Goal: Information Seeking & Learning: Learn about a topic

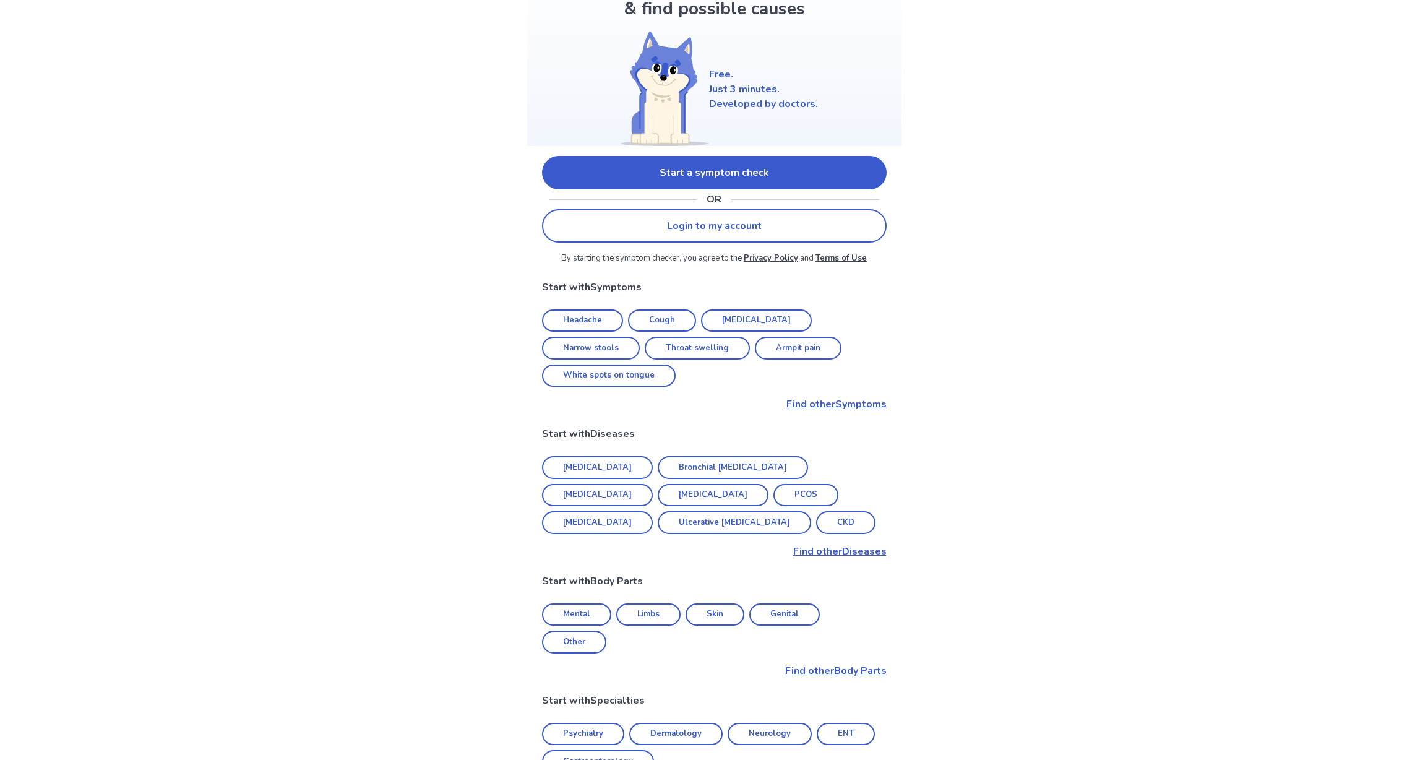
scroll to position [23, 0]
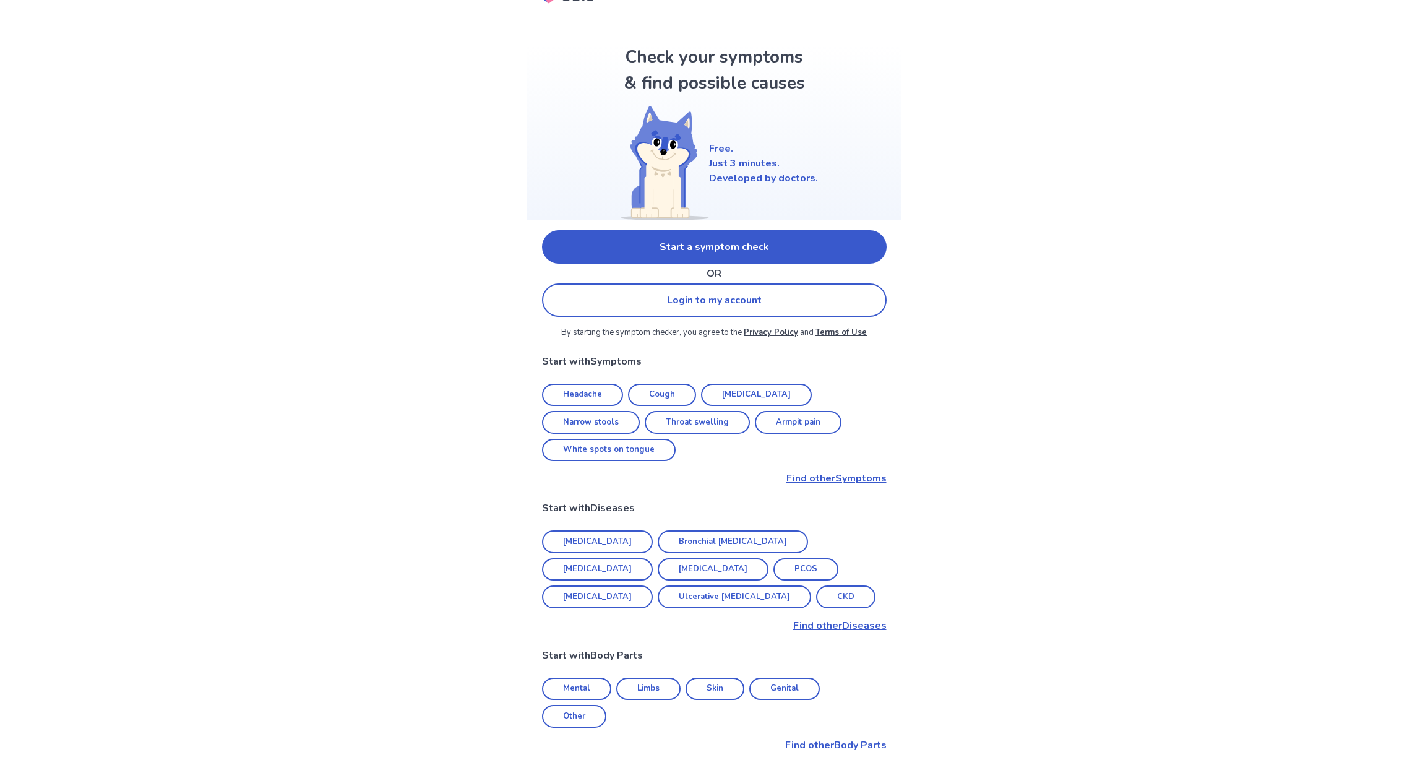
click at [594, 393] on link "Headache" at bounding box center [582, 394] width 81 height 23
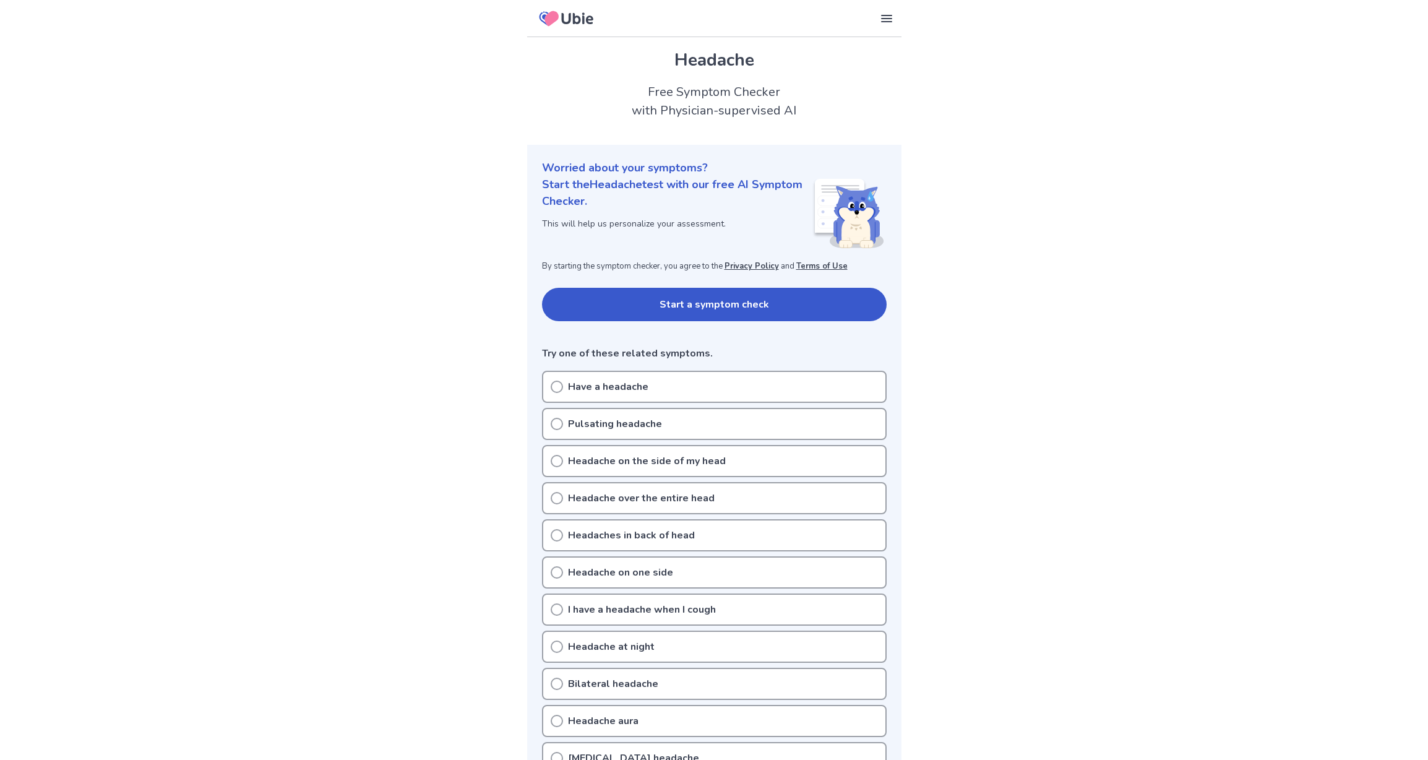
click at [594, 393] on p "Have a headache" at bounding box center [608, 386] width 80 height 15
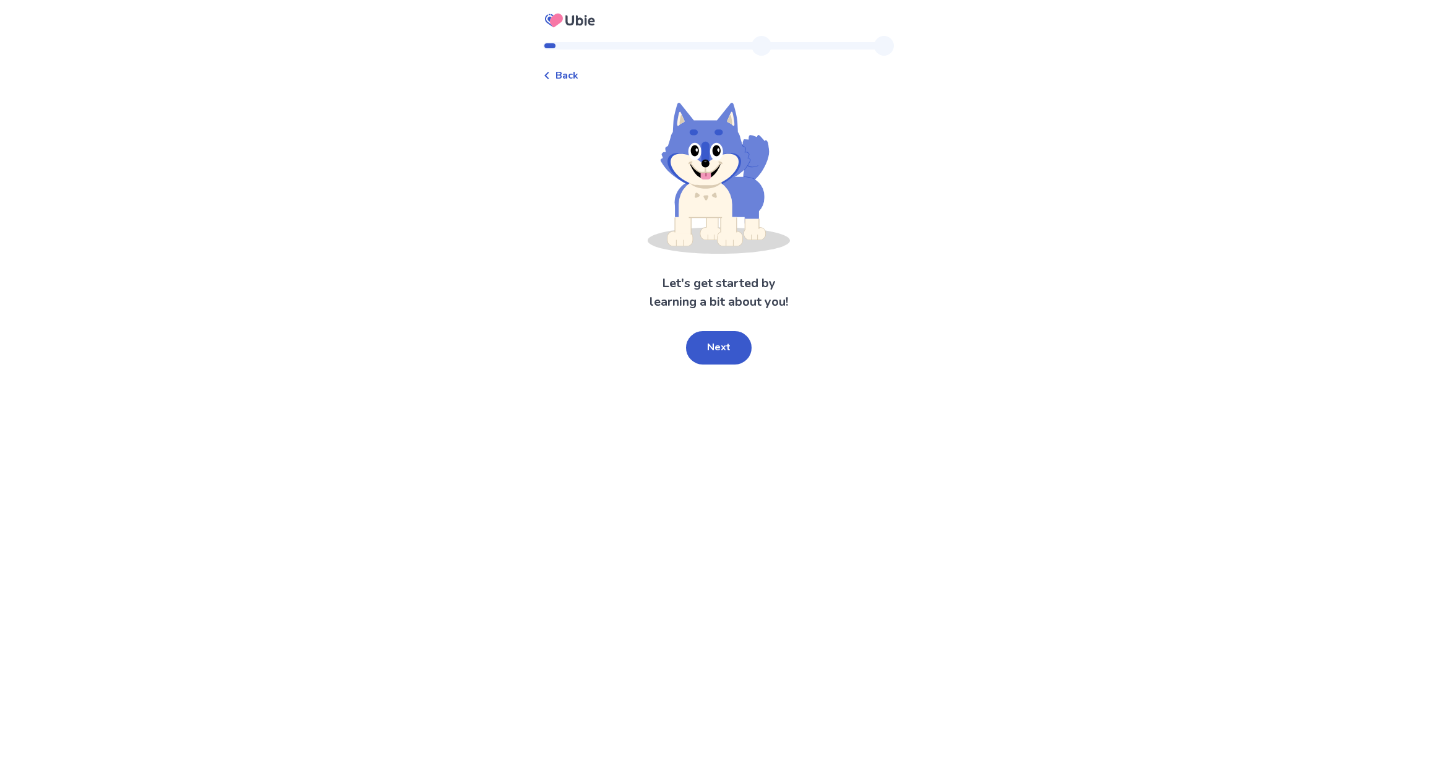
click at [566, 64] on div "Back" at bounding box center [718, 69] width 351 height 27
click at [549, 74] on icon at bounding box center [546, 75] width 4 height 7
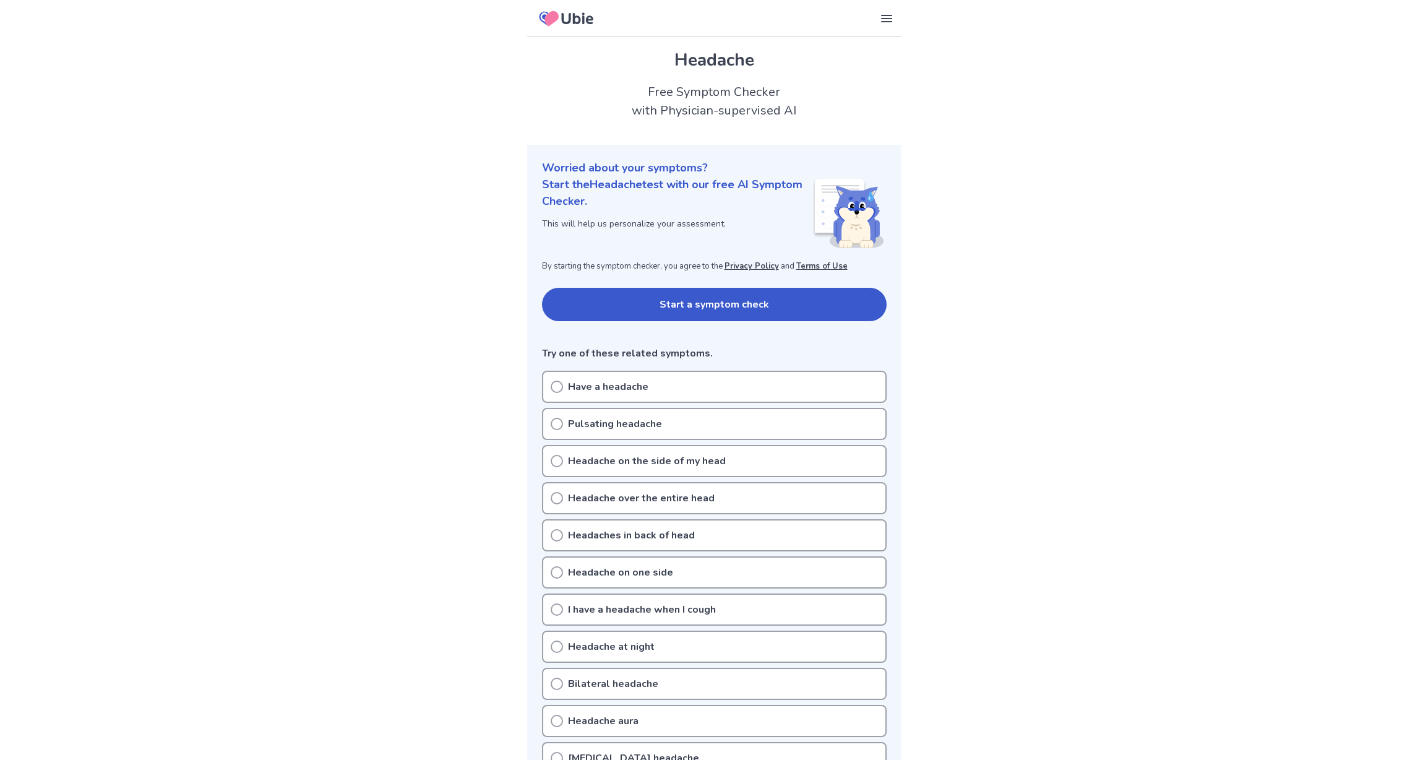
click at [892, 15] on icon at bounding box center [886, 18] width 15 height 15
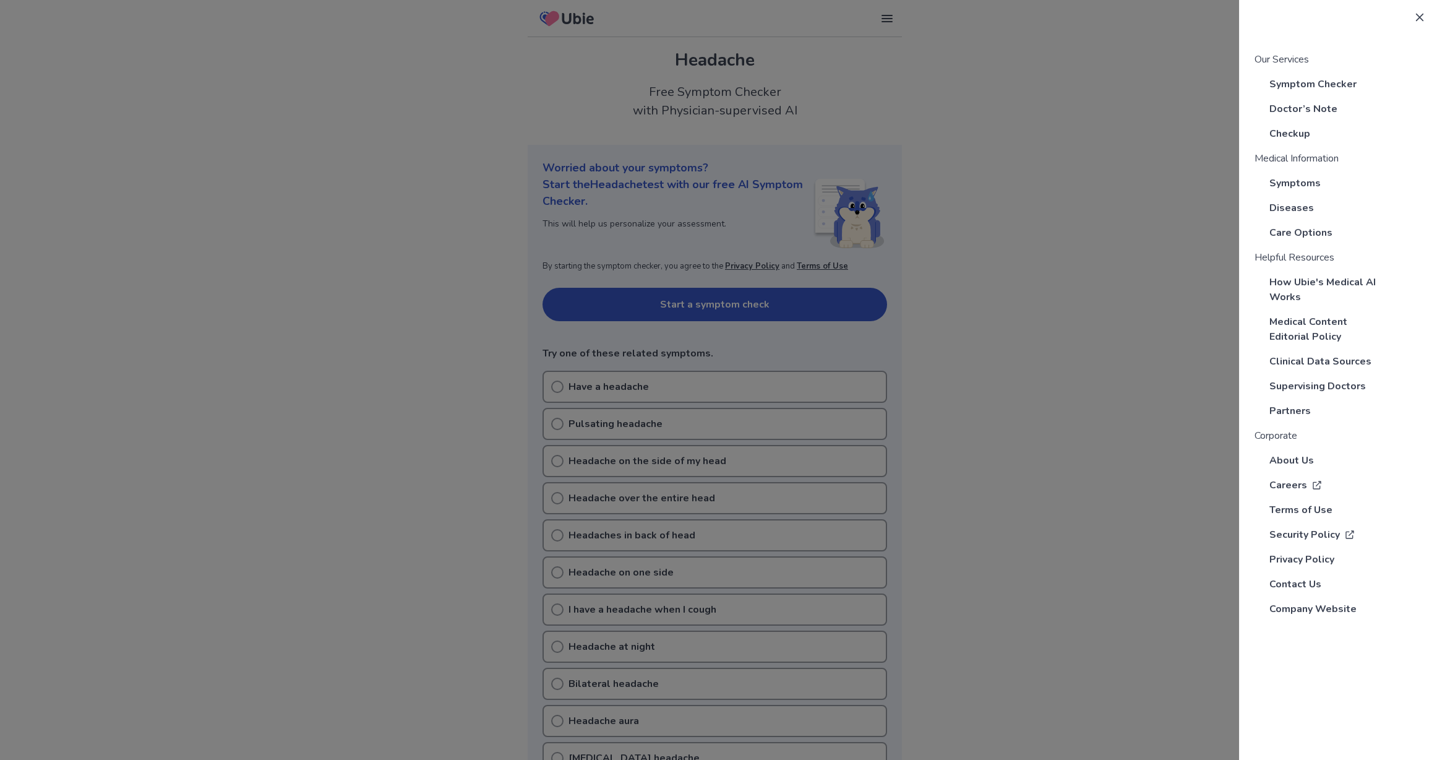
click at [889, 15] on div at bounding box center [718, 380] width 1437 height 760
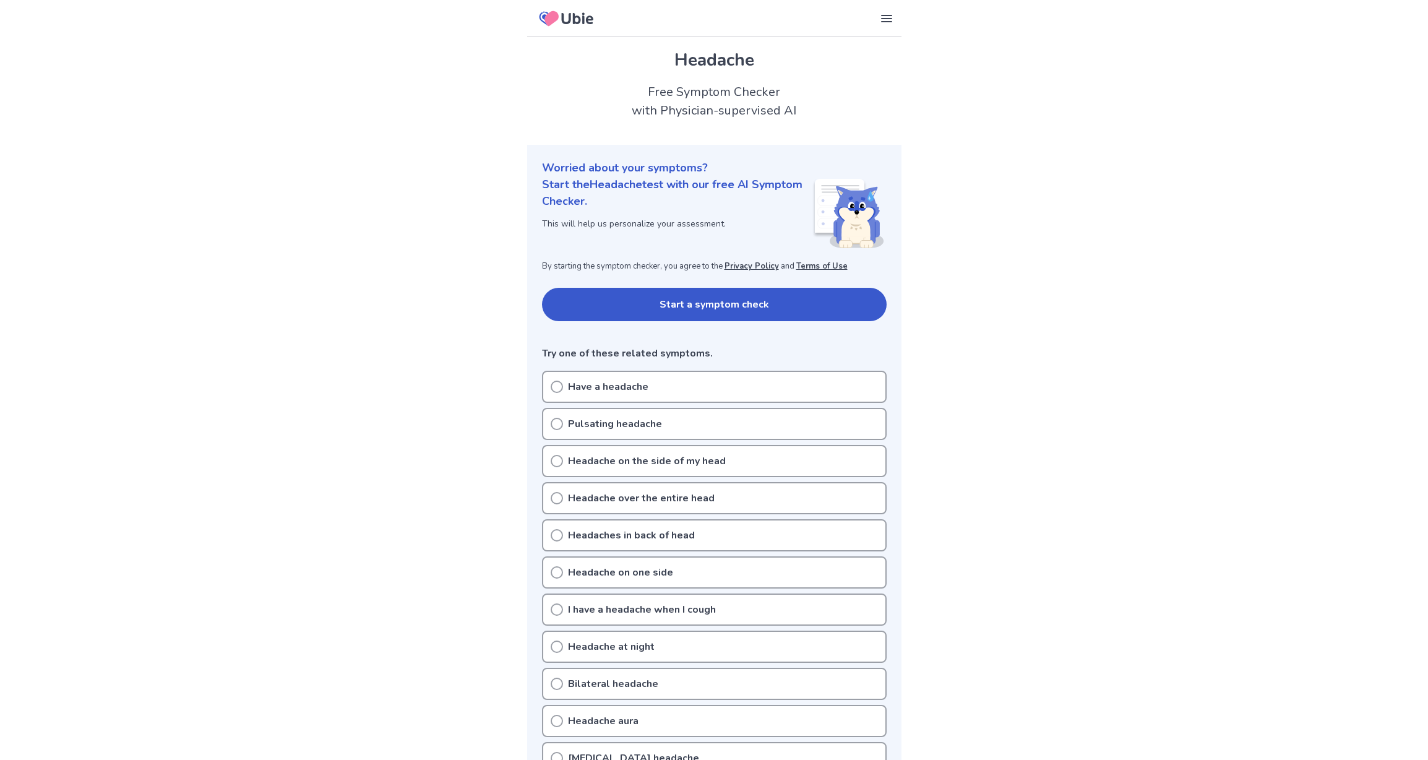
click at [889, 15] on icon at bounding box center [886, 18] width 15 height 15
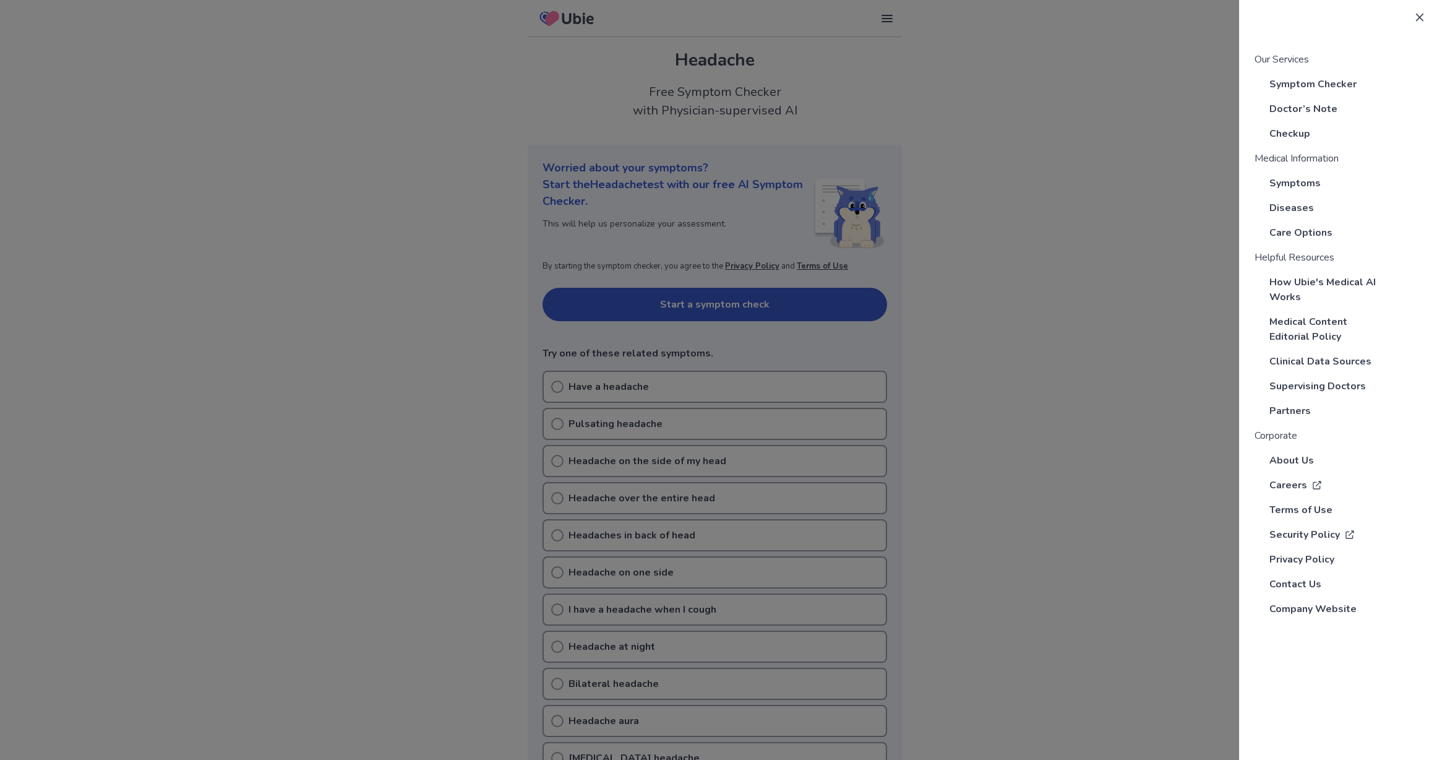
click at [889, 15] on div at bounding box center [718, 380] width 1437 height 760
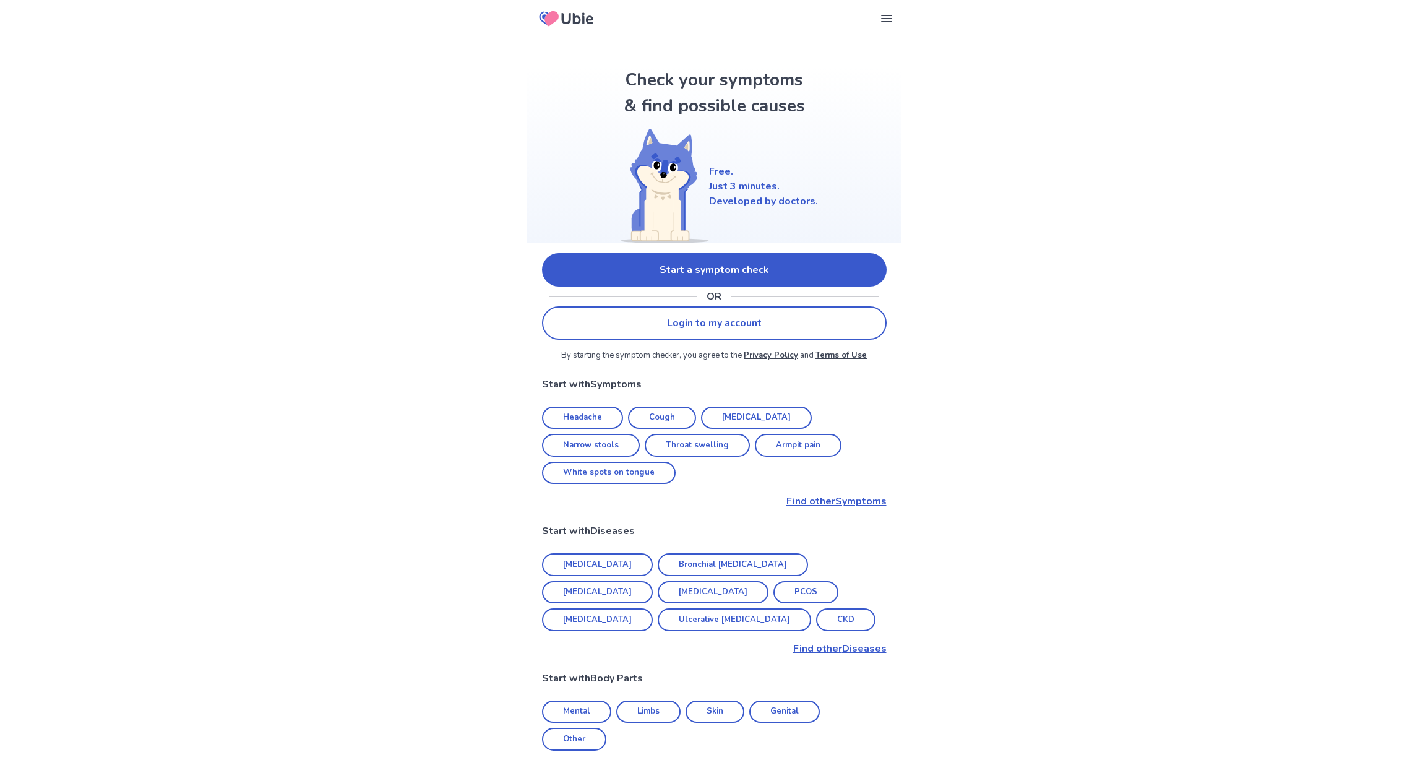
click at [578, 553] on link "Diabetes" at bounding box center [597, 564] width 111 height 23
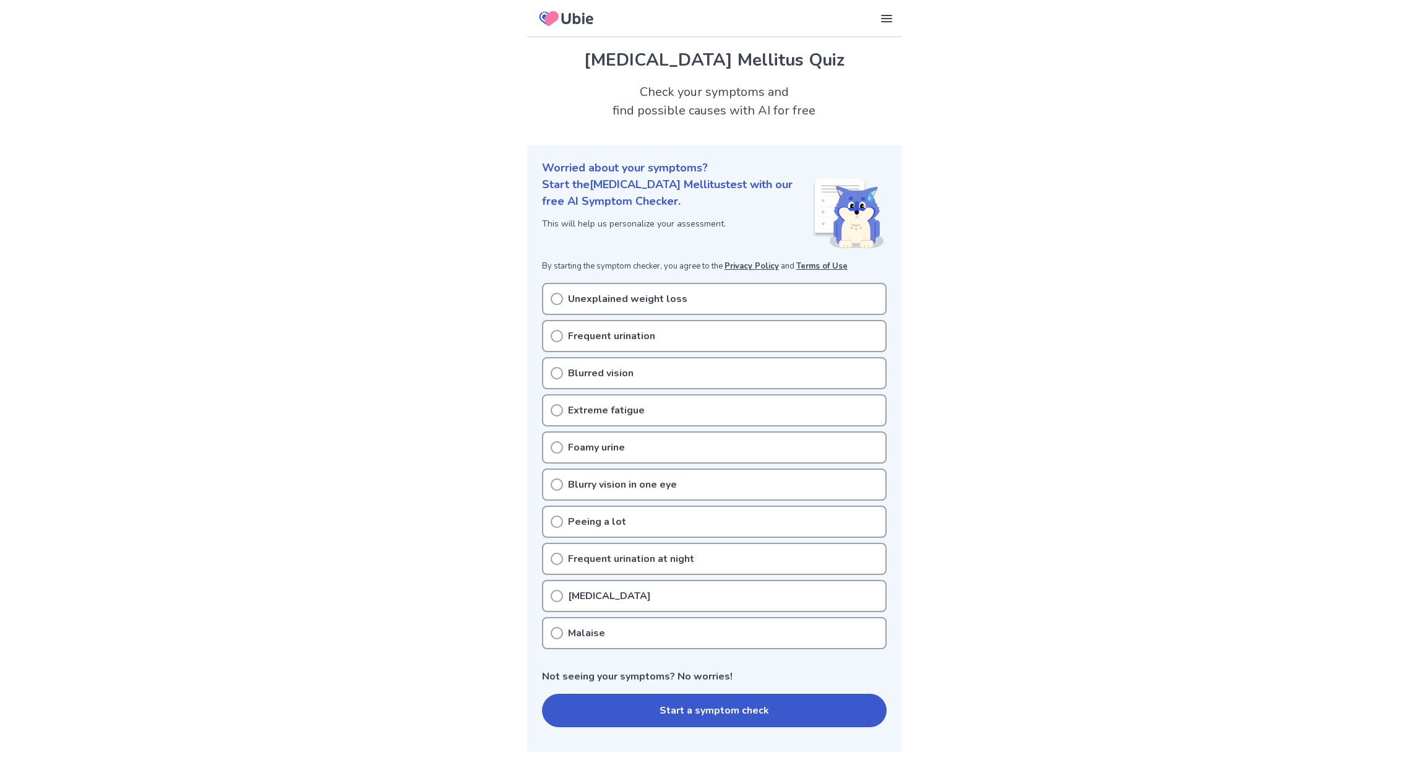
click at [894, 11] on div "Our Services Symptom Checker Doctor’s Note Checkup Medical Information Symptoms…" at bounding box center [714, 18] width 374 height 37
click at [887, 15] on icon at bounding box center [886, 18] width 11 height 7
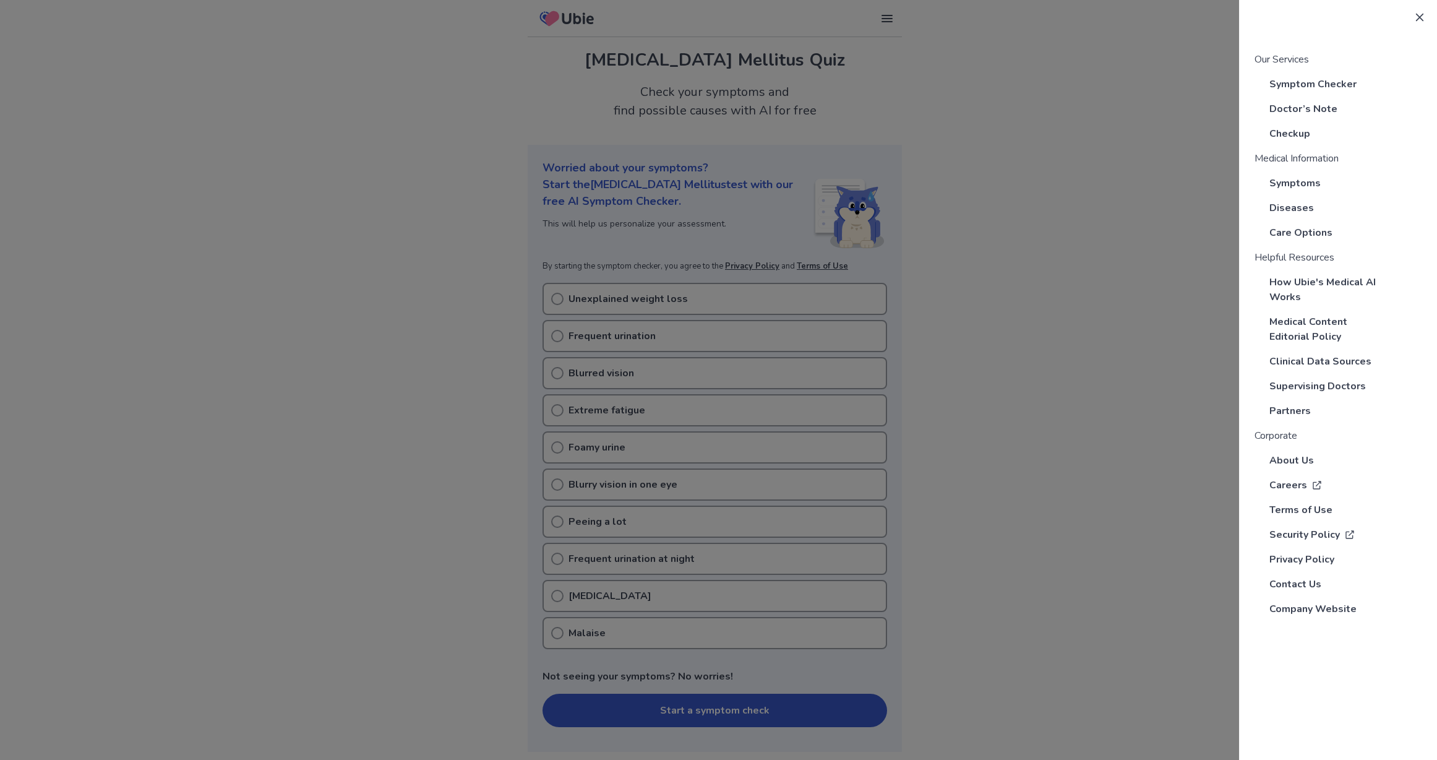
click at [1292, 181] on p "Symptoms" at bounding box center [1294, 183] width 51 height 15
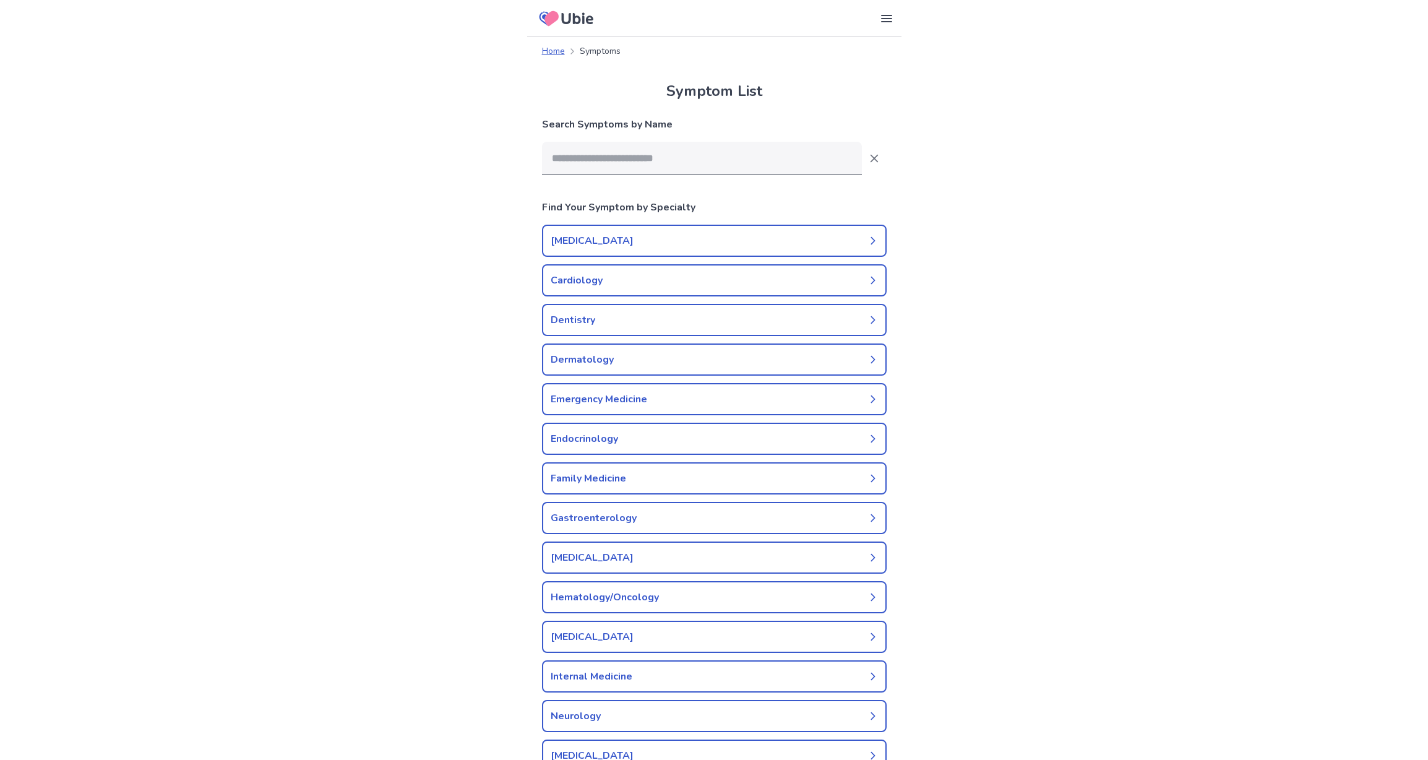
click at [729, 247] on link "Breast Surgery" at bounding box center [714, 241] width 345 height 32
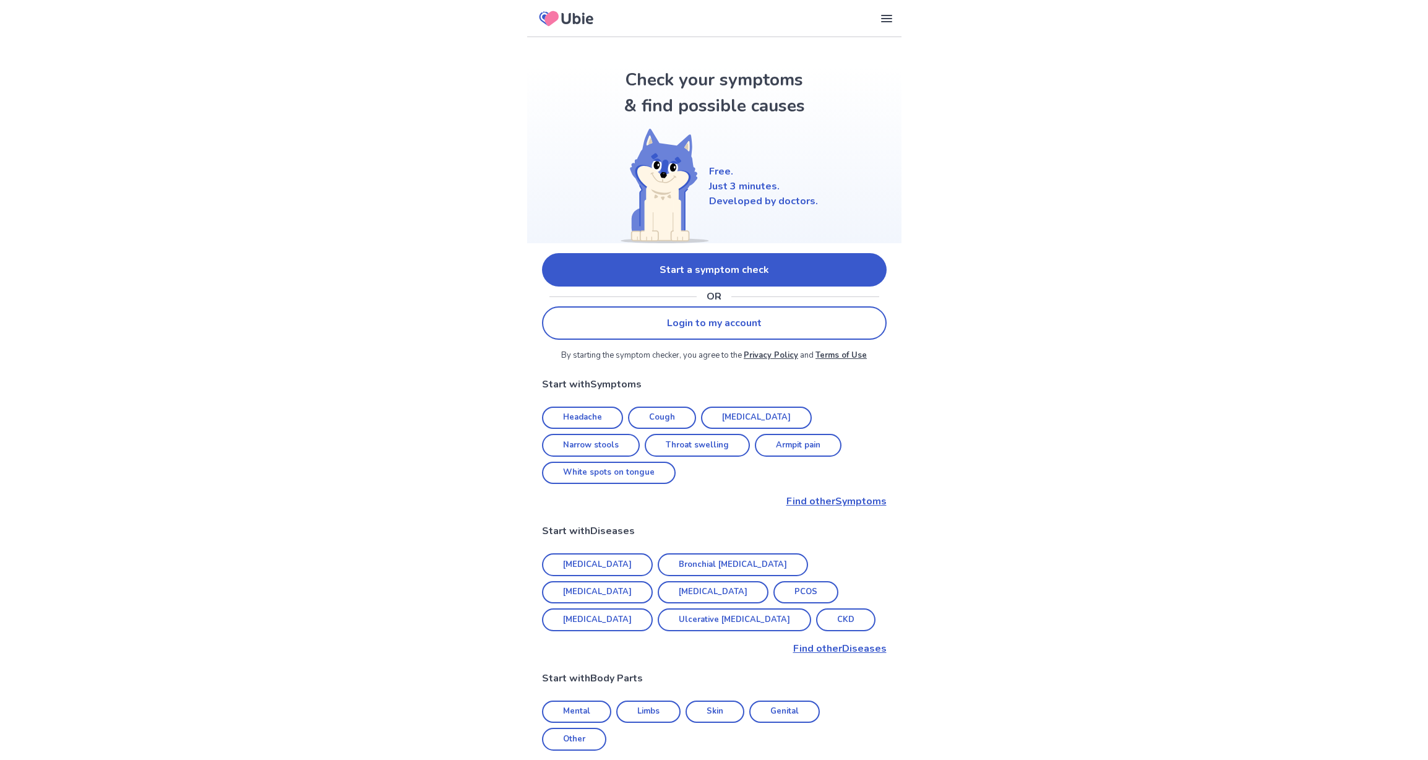
click at [887, 20] on icon at bounding box center [886, 18] width 11 height 7
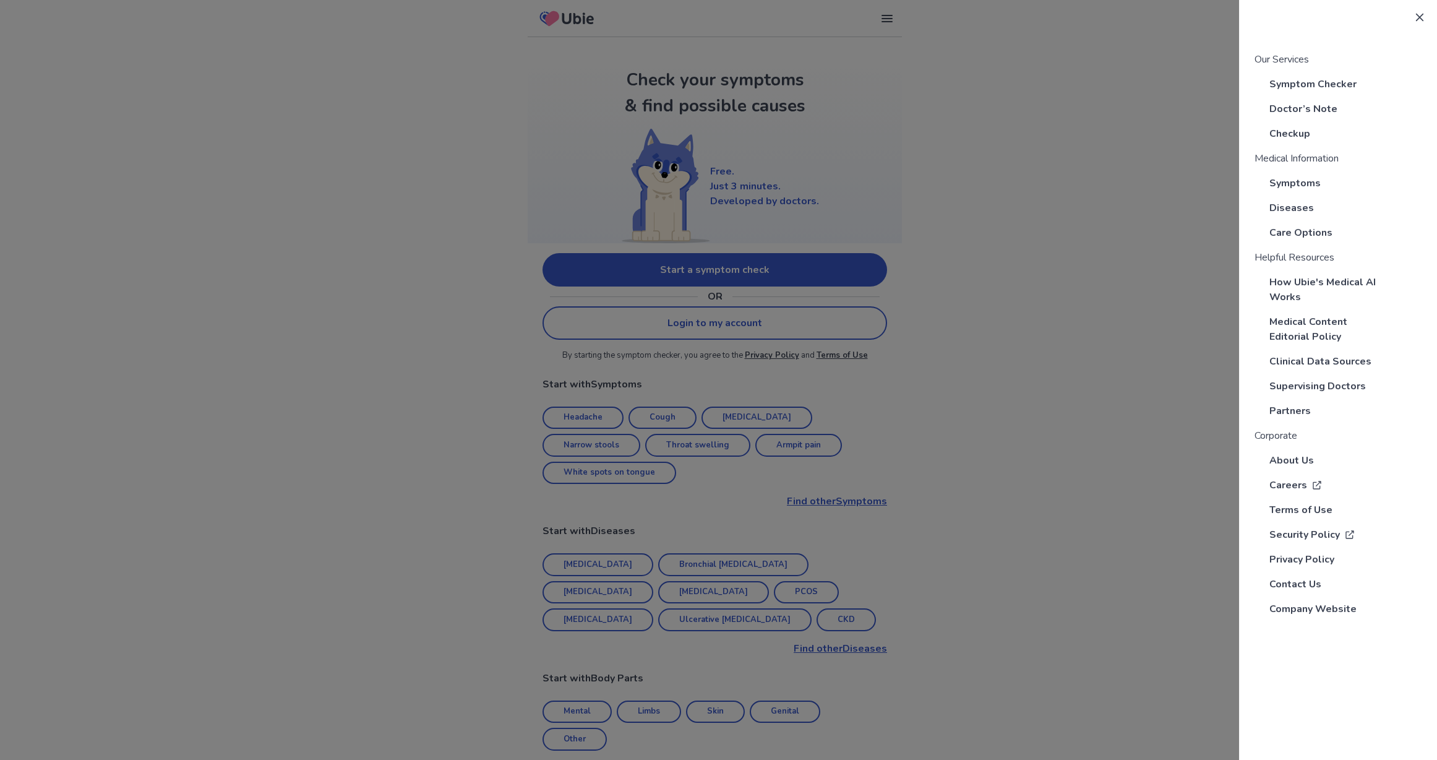
click at [1295, 408] on p "Partners" at bounding box center [1289, 410] width 41 height 15
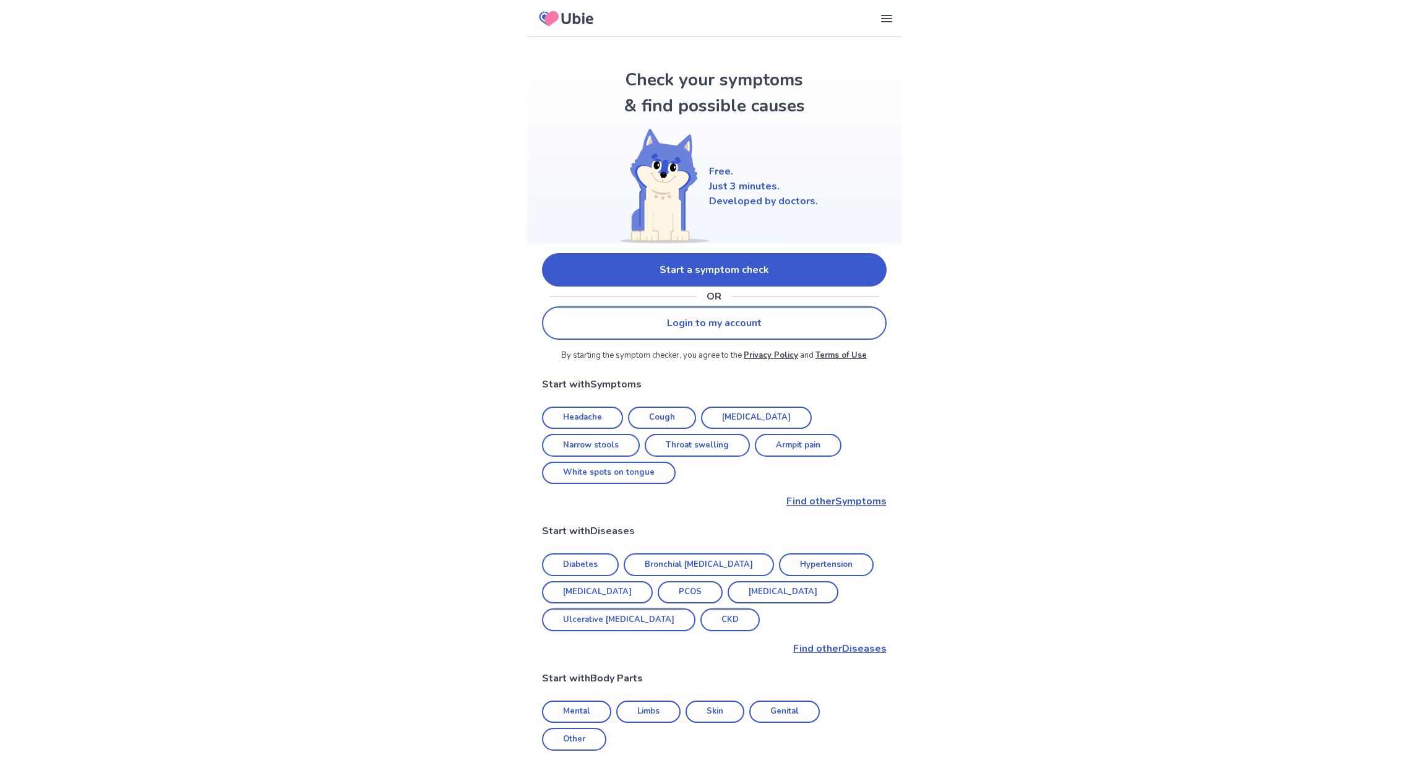
click at [881, 18] on icon at bounding box center [886, 18] width 11 height 7
